Goal: Task Accomplishment & Management: Use online tool/utility

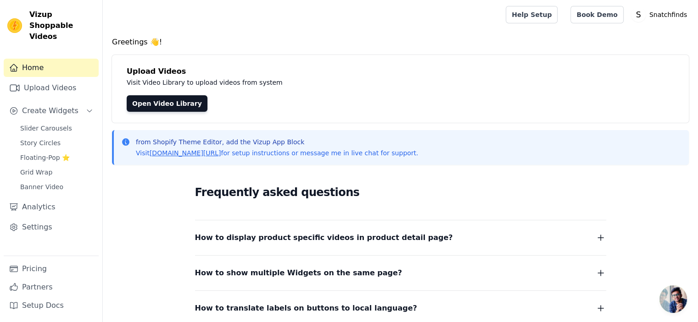
drag, startPoint x: 359, startPoint y: 119, endPoint x: 313, endPoint y: 178, distance: 74.5
click at [313, 178] on div "Greetings 👋! Upload Videos Visit Video Library to upload videos from system Ope…" at bounding box center [400, 237] width 595 height 400
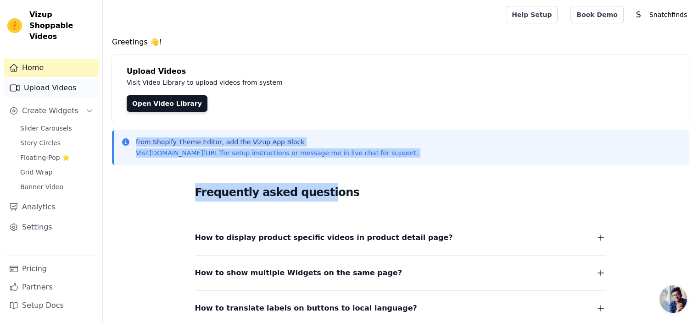
click at [29, 79] on link "Upload Videos" at bounding box center [51, 88] width 95 height 18
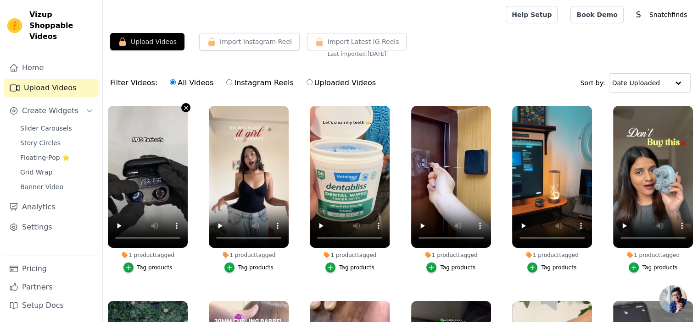
click at [181, 107] on button "1 product tagged Tag products" at bounding box center [185, 107] width 9 height 9
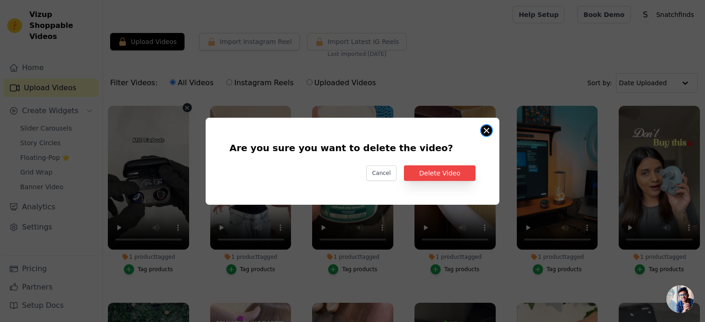
click at [487, 130] on button "Are you sure you want to delete the video? Cancel Delete Video 1 product tagged…" at bounding box center [486, 130] width 11 height 11
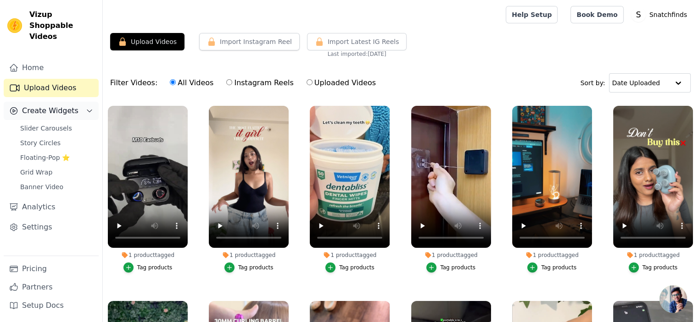
click at [58, 106] on span "Create Widgets" at bounding box center [50, 111] width 56 height 11
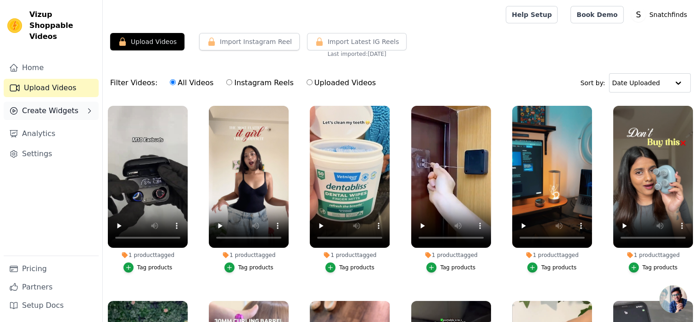
click at [91, 107] on icon "Sidebar" at bounding box center [89, 110] width 7 height 7
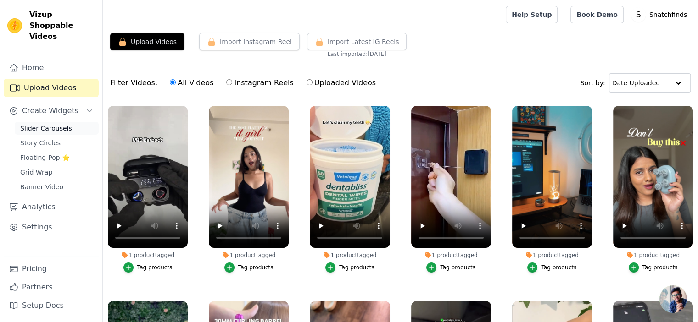
click at [49, 124] on span "Slider Carousels" at bounding box center [46, 128] width 52 height 9
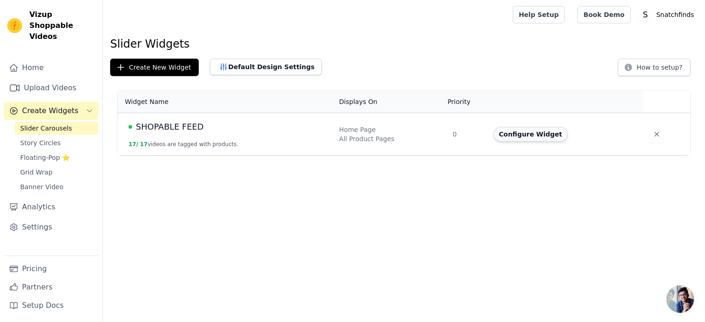
click at [531, 135] on button "Configure Widget" at bounding box center [530, 134] width 74 height 15
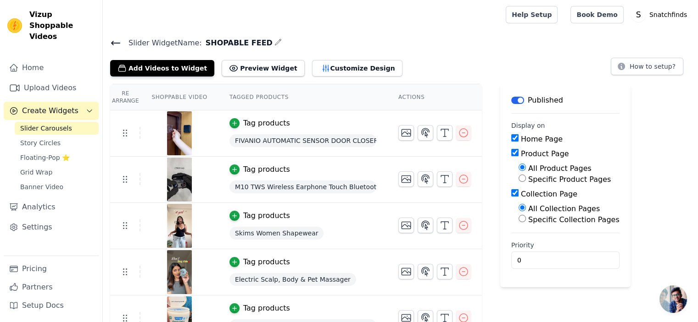
click at [511, 98] on button "Label" at bounding box center [517, 100] width 13 height 7
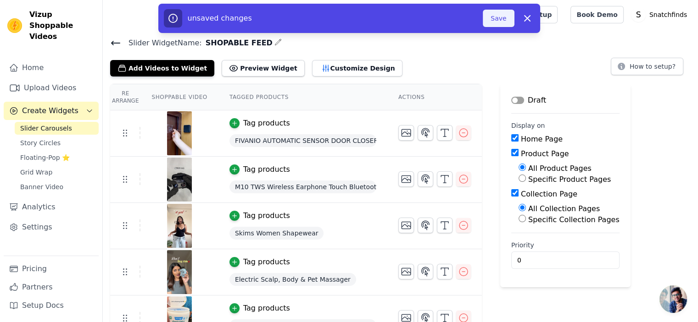
click at [497, 18] on button "Save" at bounding box center [498, 18] width 31 height 17
